Goal: Information Seeking & Learning: Learn about a topic

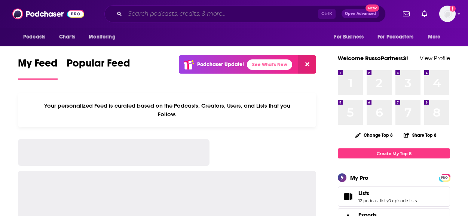
click at [241, 12] on input "Search podcasts, credits, & more..." at bounding box center [221, 14] width 193 height 12
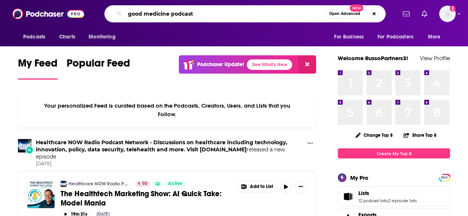
type input "good medicine podcast"
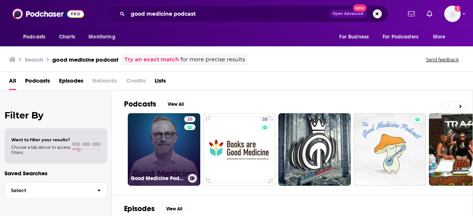
click at [192, 153] on div "26" at bounding box center [190, 145] width 13 height 58
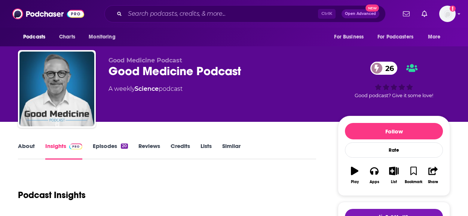
click at [111, 147] on link "Episodes 20" at bounding box center [110, 150] width 35 height 17
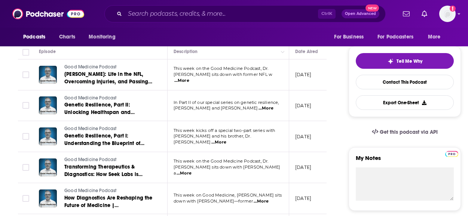
scroll to position [224, 0]
